Goal: Task Accomplishment & Management: Manage account settings

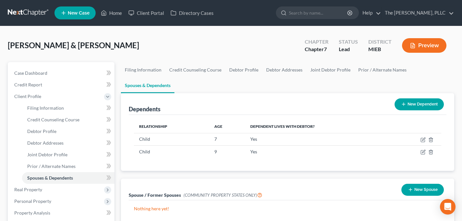
drag, startPoint x: 23, startPoint y: 19, endPoint x: 23, endPoint y: 15, distance: 3.9
click at [23, 18] on nav "Home New Case Client Portal Directory Cases The [PERSON_NAME], PLLC [PERSON_NAM…" at bounding box center [231, 13] width 462 height 26
click at [23, 15] on link at bounding box center [28, 13] width 41 height 12
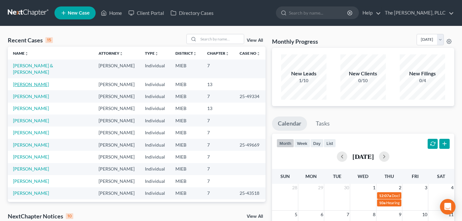
click at [32, 82] on link "Hutson-Boyd, Sarina" at bounding box center [31, 85] width 36 height 6
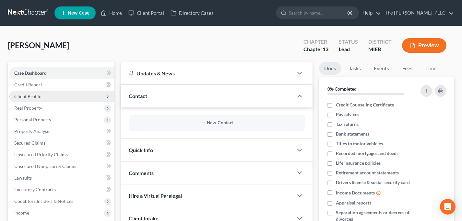
click at [24, 96] on span "Client Profile" at bounding box center [27, 97] width 27 height 6
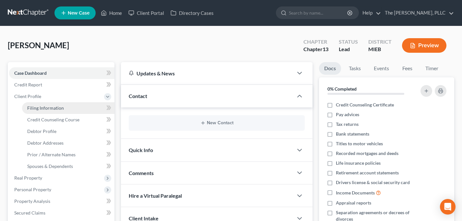
click at [48, 108] on span "Filing Information" at bounding box center [45, 108] width 37 height 6
select select "1"
select select "0"
select select "3"
select select "23"
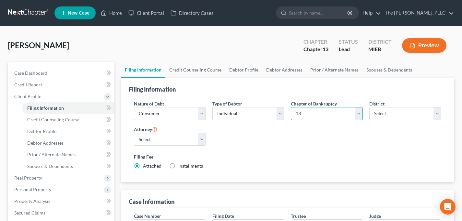
click at [318, 114] on select "Select 7 11 12 13" at bounding box center [327, 113] width 72 height 13
select select "0"
click at [291, 107] on select "Select 7 11 12 13" at bounding box center [327, 113] width 72 height 13
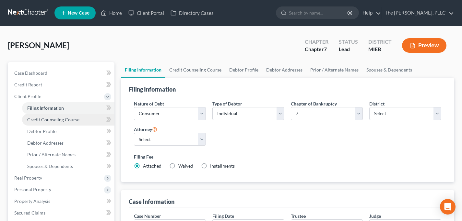
click at [46, 115] on link "Credit Counseling Course" at bounding box center [68, 120] width 92 height 12
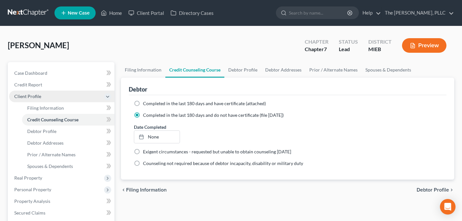
click at [24, 94] on span "Client Profile" at bounding box center [27, 97] width 27 height 6
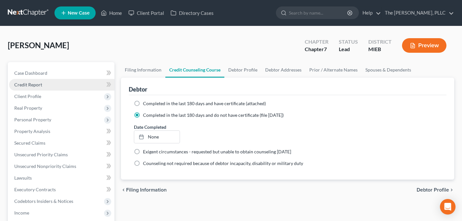
click at [31, 88] on link "Credit Report" at bounding box center [61, 85] width 105 height 12
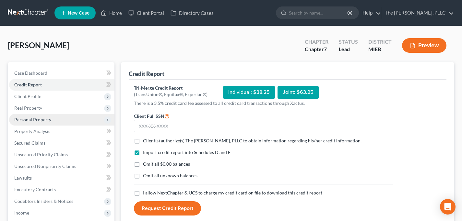
click at [49, 122] on span "Personal Property" at bounding box center [32, 120] width 37 height 6
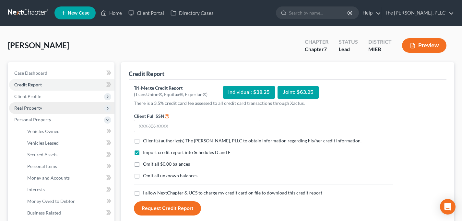
click at [40, 109] on span "Real Property" at bounding box center [28, 108] width 28 height 6
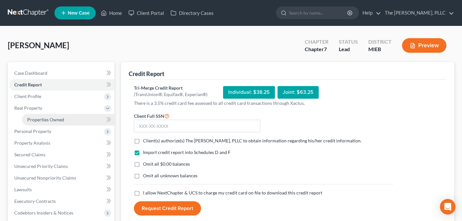
click at [43, 115] on link "Properties Owned" at bounding box center [68, 120] width 92 height 12
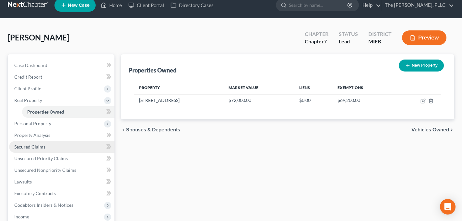
scroll to position [8, 0]
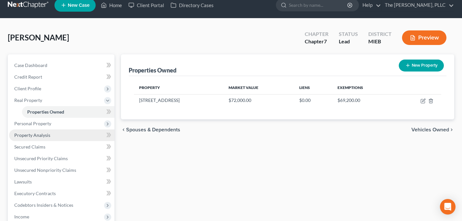
click at [42, 136] on span "Property Analysis" at bounding box center [32, 136] width 36 height 6
